Goal: Task Accomplishment & Management: Manage account settings

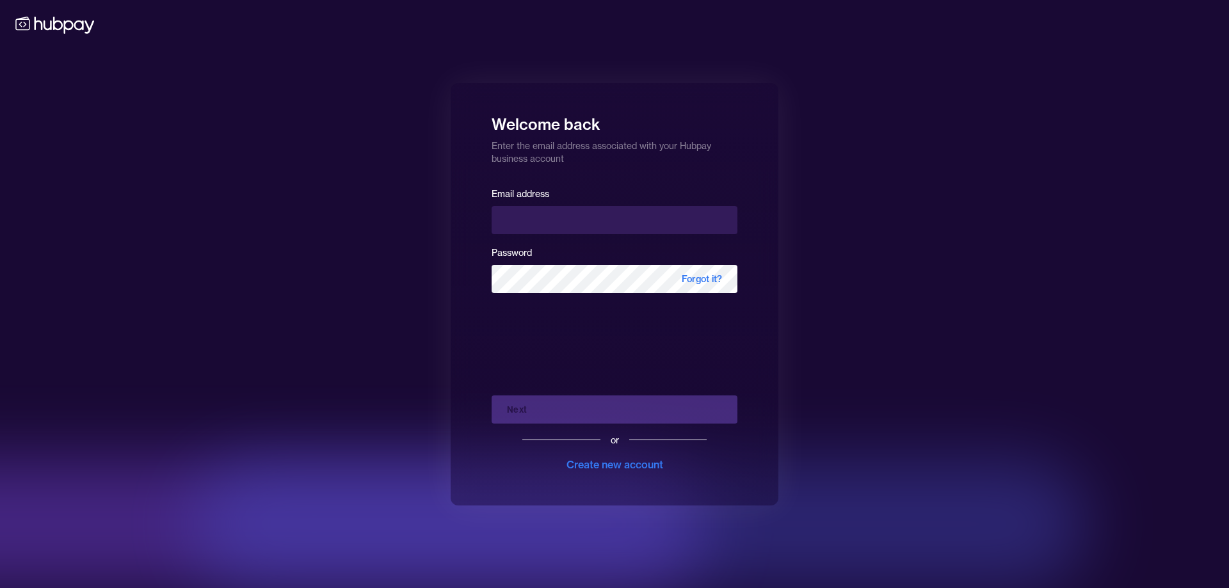
type input "**********"
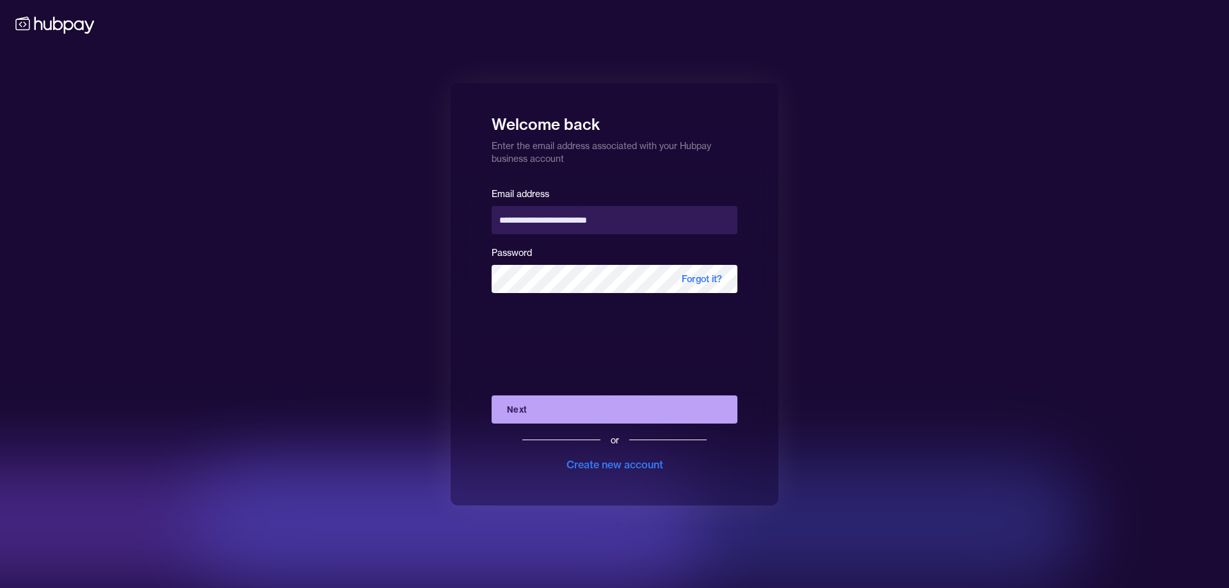
click at [530, 411] on button "Next" at bounding box center [614, 409] width 246 height 28
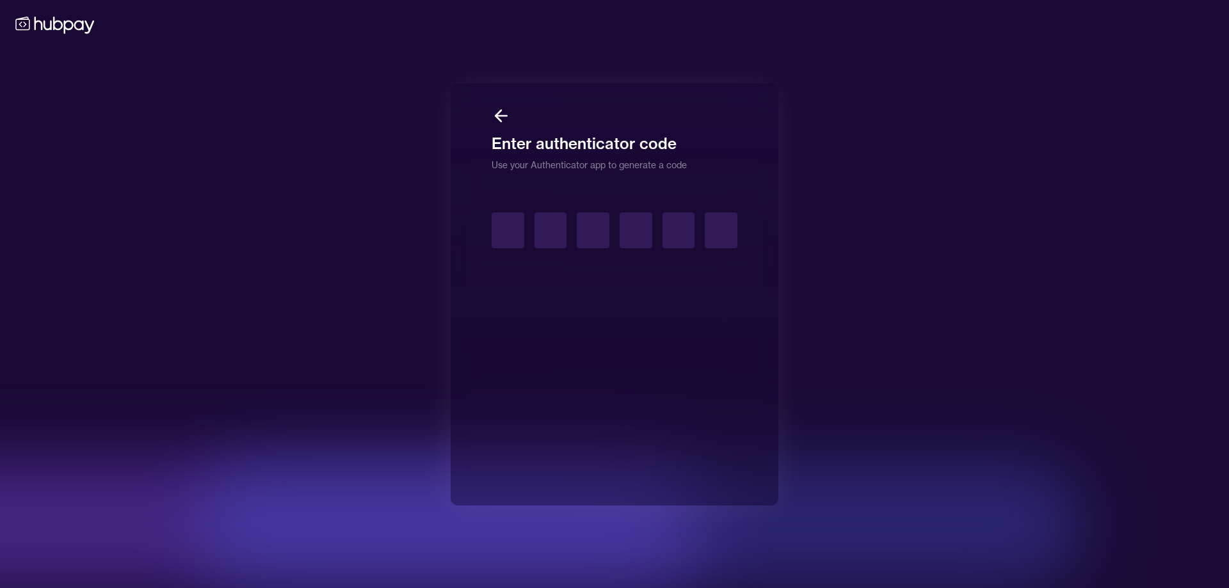
type input "*"
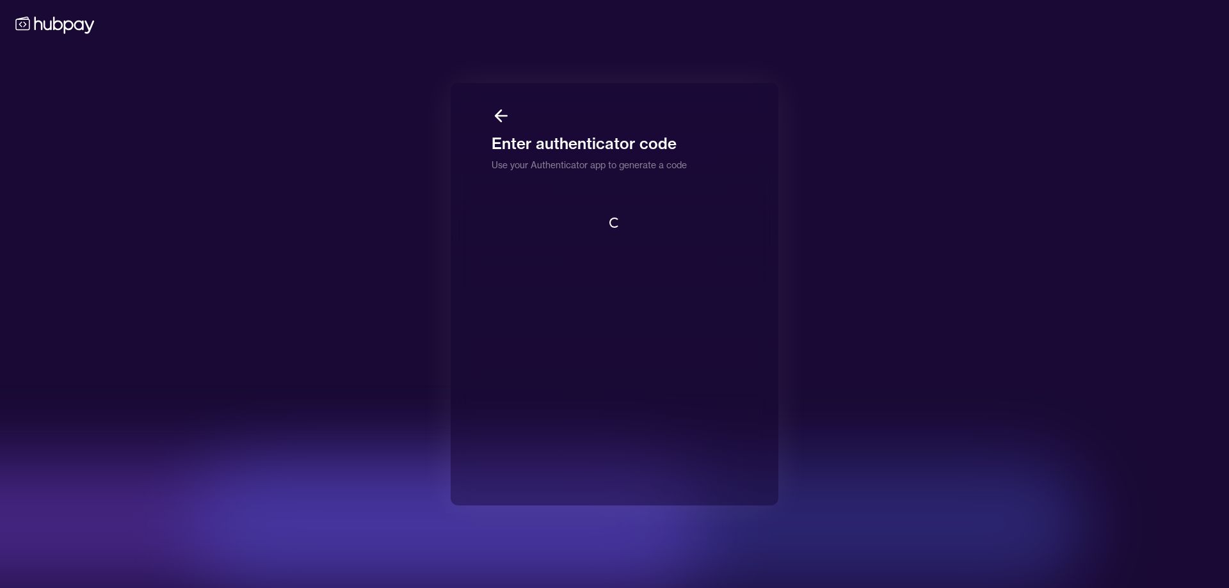
scroll to position [1, 0]
